Goal: Information Seeking & Learning: Learn about a topic

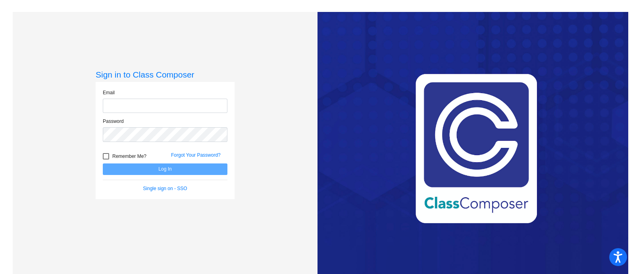
type input "[EMAIL_ADDRESS][PERSON_NAME][DOMAIN_NAME]"
drag, startPoint x: 131, startPoint y: 177, endPoint x: 128, endPoint y: 168, distance: 9.3
click at [131, 177] on form "Email [EMAIL_ADDRESS][PERSON_NAME][DOMAIN_NAME] Password Remember Me? Forgot Yo…" at bounding box center [165, 140] width 125 height 103
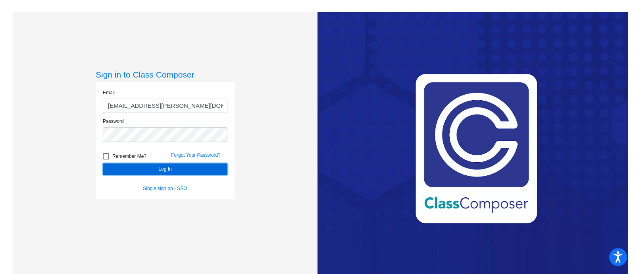
click at [128, 168] on button "Log In" at bounding box center [165, 169] width 125 height 12
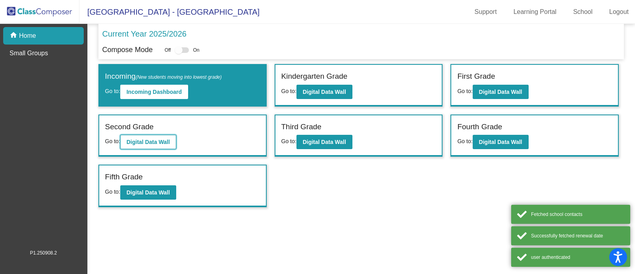
click at [149, 137] on button "Digital Data Wall" at bounding box center [148, 142] width 56 height 14
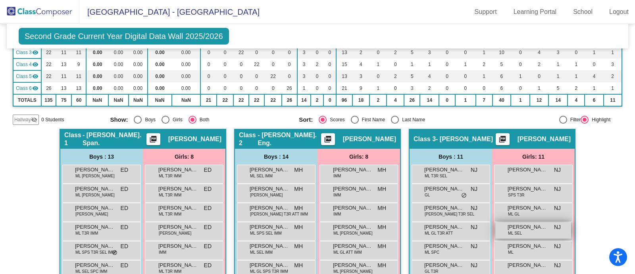
scroll to position [198, 0]
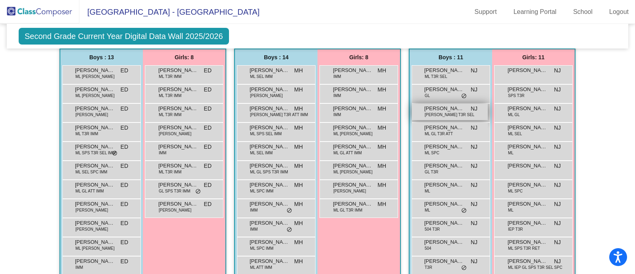
click at [425, 114] on span "[PERSON_NAME] T3R SEL" at bounding box center [450, 115] width 50 height 6
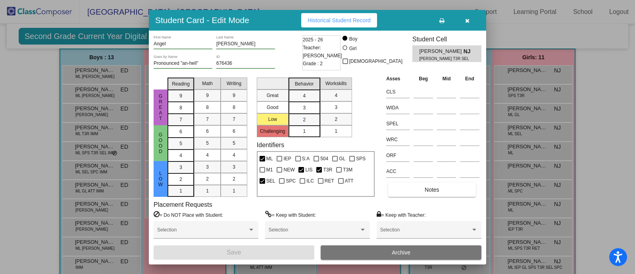
drag, startPoint x: 471, startPoint y: 24, endPoint x: 444, endPoint y: 18, distance: 27.7
click at [471, 23] on button "button" at bounding box center [467, 20] width 25 height 14
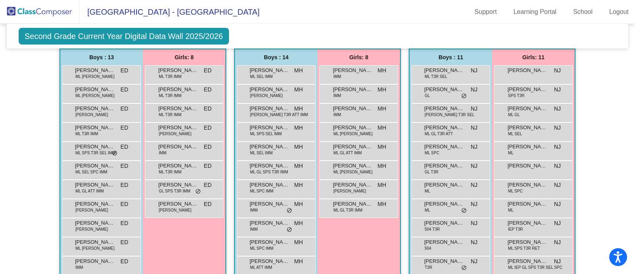
click at [47, 32] on span "Second Grade Current Year Digital Data Wall 2025/2026" at bounding box center [124, 36] width 210 height 17
click at [23, 3] on img at bounding box center [39, 11] width 79 height 23
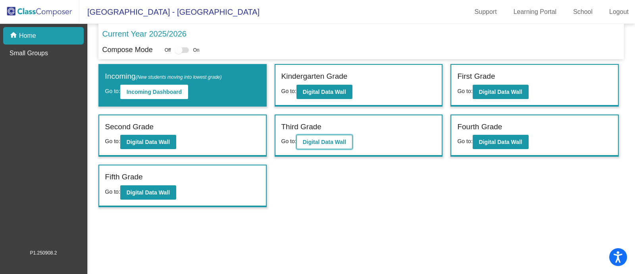
click at [328, 141] on b "Digital Data Wall" at bounding box center [324, 142] width 43 height 6
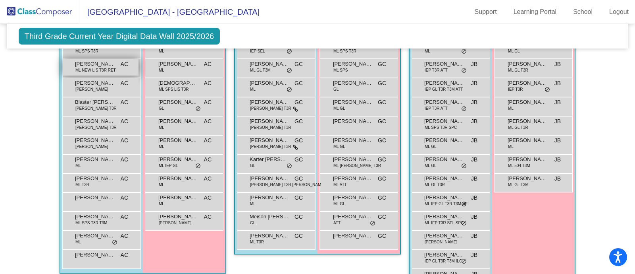
scroll to position [496, 0]
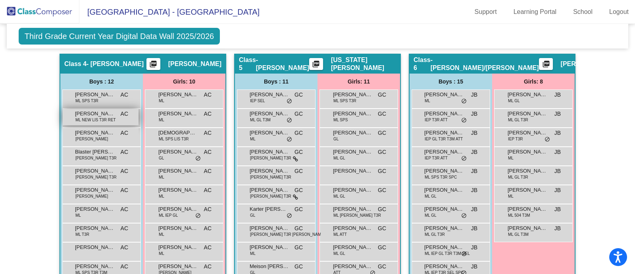
click at [91, 110] on span "[PERSON_NAME]" at bounding box center [95, 114] width 40 height 8
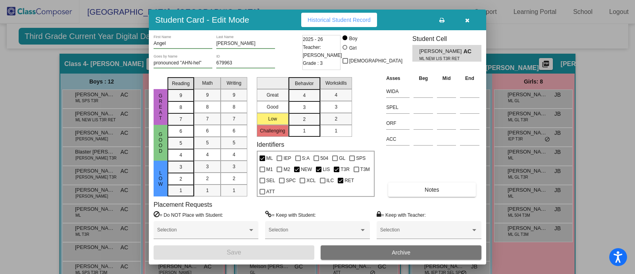
click at [55, 19] on div at bounding box center [317, 137] width 635 height 274
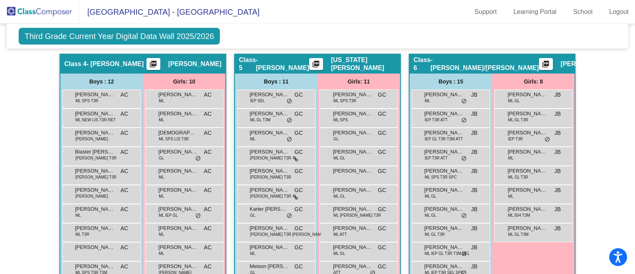
click at [48, 31] on span "Third Grade Current Year Digital Data Wall 2025/2026" at bounding box center [119, 36] width 201 height 17
click at [29, 11] on img at bounding box center [39, 11] width 79 height 23
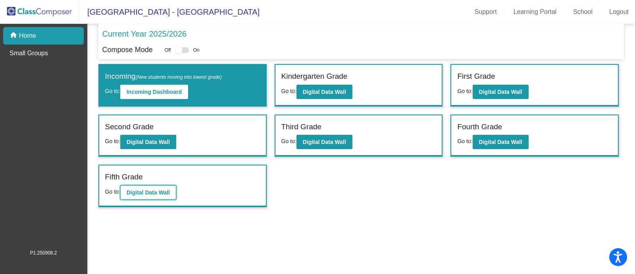
click at [137, 189] on b "Digital Data Wall" at bounding box center [148, 192] width 43 height 6
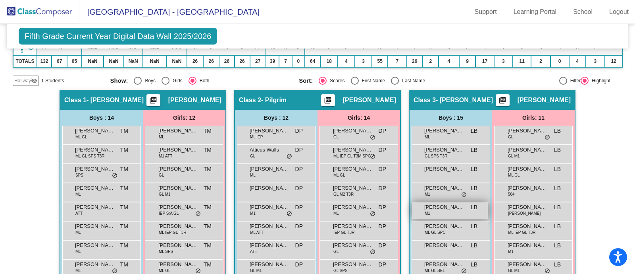
scroll to position [198, 0]
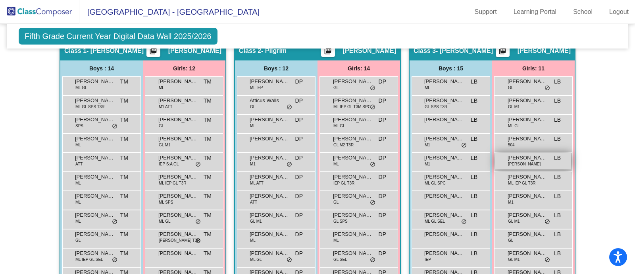
click at [528, 162] on div "[PERSON_NAME] [PERSON_NAME] [PERSON_NAME] lock do_not_disturb_alt" at bounding box center [534, 161] width 76 height 16
